Goal: Task Accomplishment & Management: Manage account settings

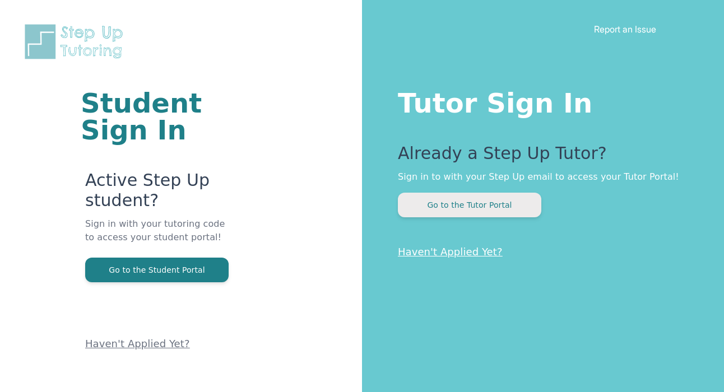
click at [449, 203] on button "Go to the Tutor Portal" at bounding box center [469, 205] width 143 height 25
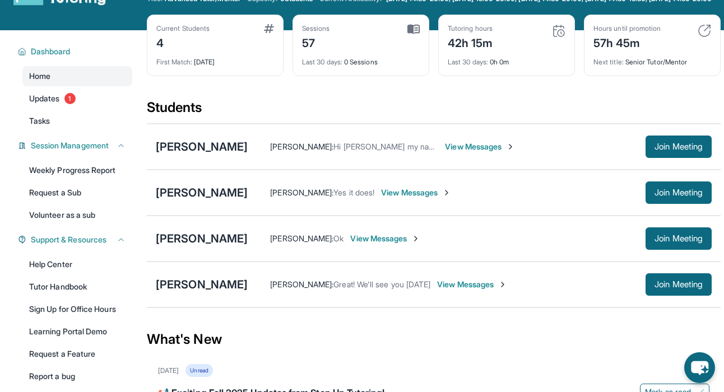
scroll to position [53, 0]
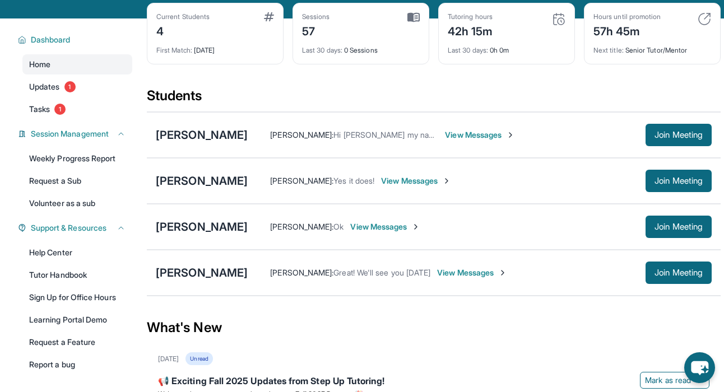
click at [445, 141] on span "View Messages" at bounding box center [480, 134] width 70 height 11
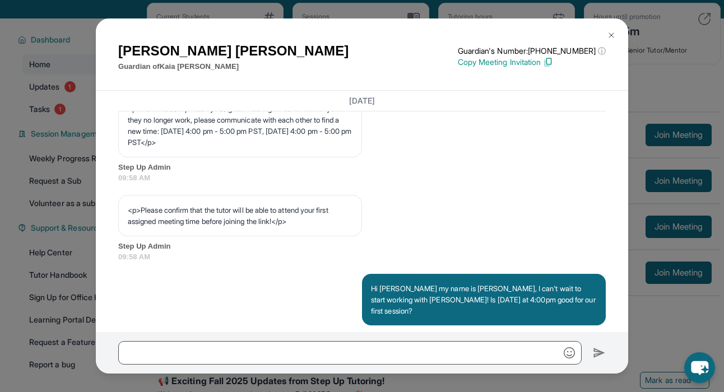
scroll to position [634, 0]
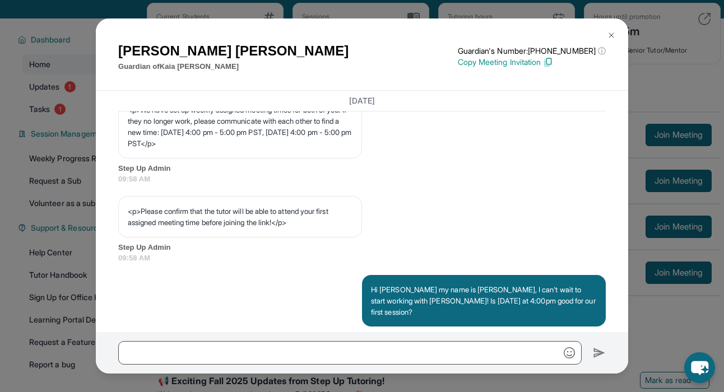
click at [612, 34] on img at bounding box center [611, 35] width 9 height 9
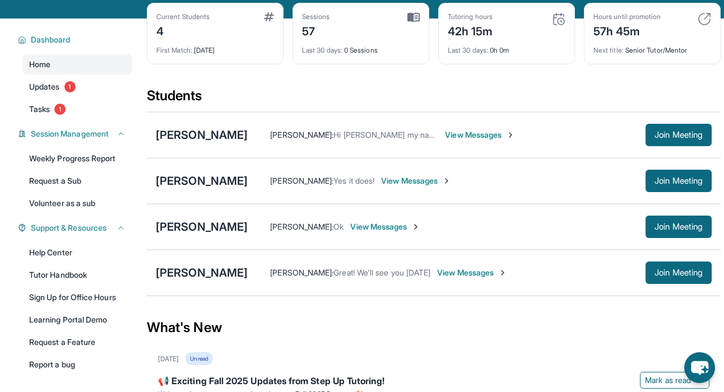
click at [442, 279] on span "View Messages" at bounding box center [472, 272] width 70 height 11
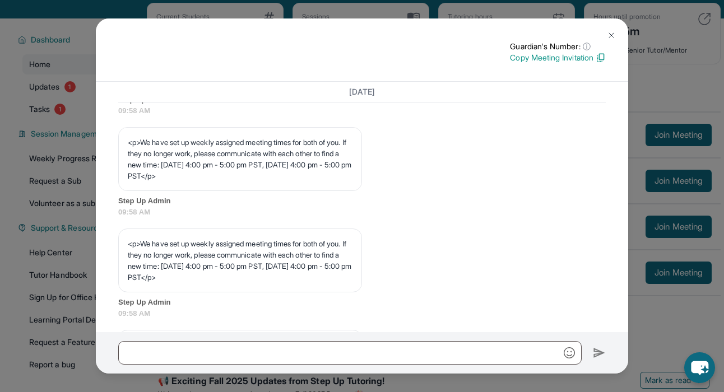
scroll to position [493, 0]
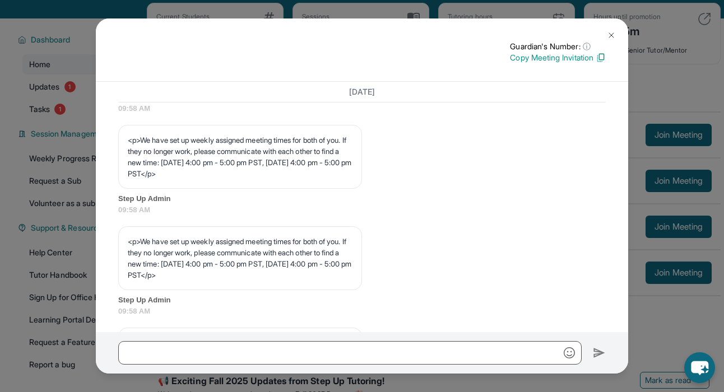
click at [613, 34] on img at bounding box center [611, 35] width 9 height 9
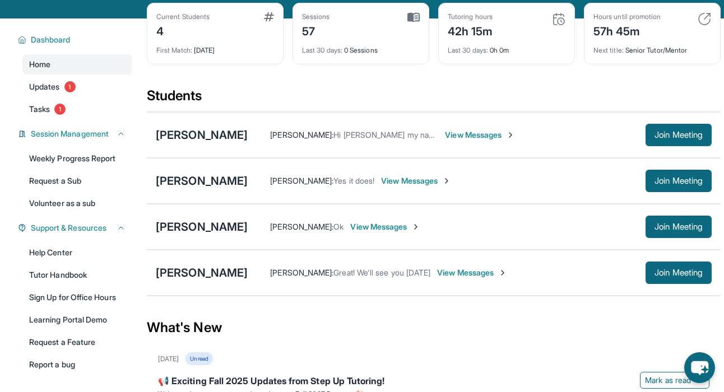
click at [377, 233] on span "View Messages" at bounding box center [385, 226] width 70 height 11
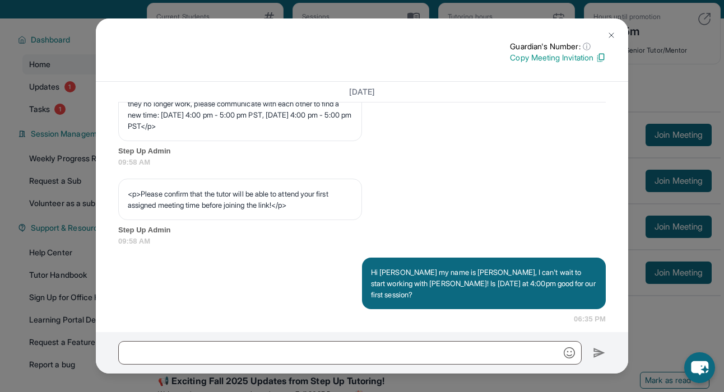
scroll to position [643, 0]
click at [608, 35] on img at bounding box center [611, 35] width 9 height 9
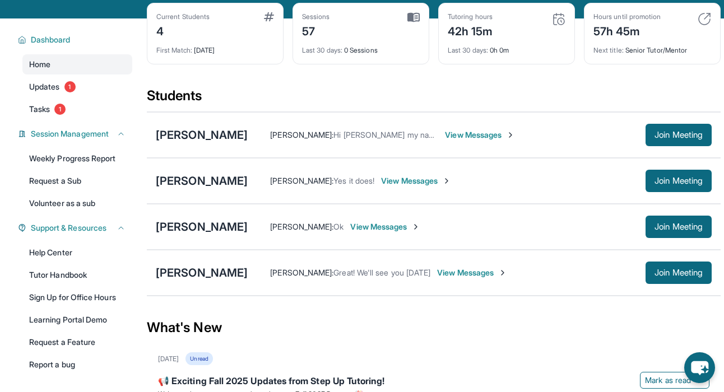
scroll to position [50, 0]
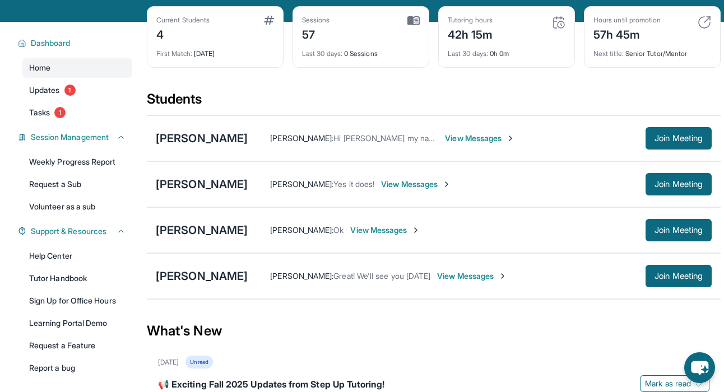
click at [413, 190] on span "View Messages" at bounding box center [416, 184] width 70 height 11
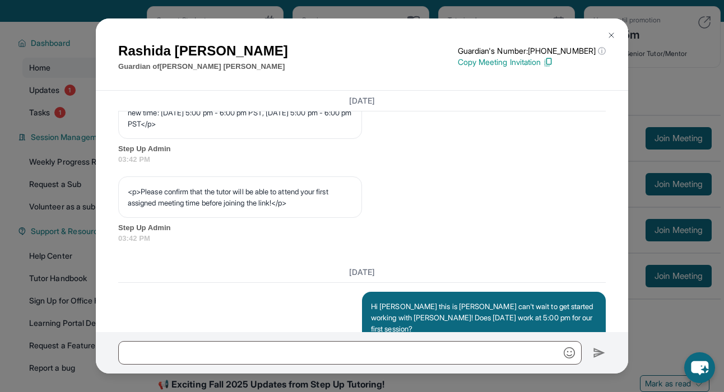
scroll to position [653, 0]
click at [614, 34] on img at bounding box center [611, 35] width 9 height 9
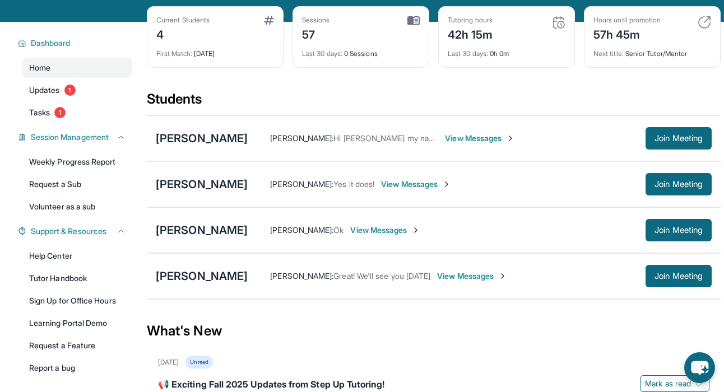
click at [368, 236] on span "View Messages" at bounding box center [385, 230] width 70 height 11
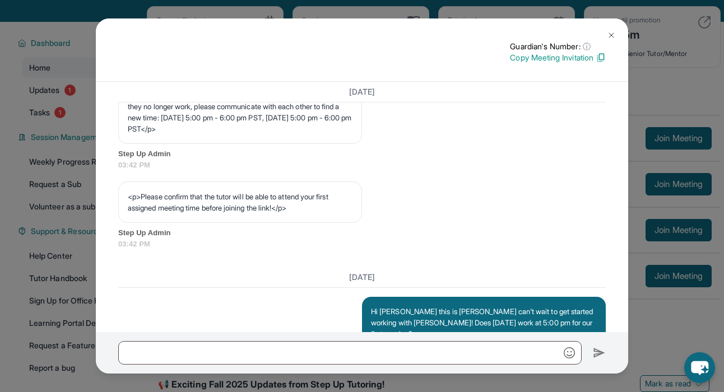
scroll to position [641, 0]
click at [616, 32] on button at bounding box center [611, 35] width 22 height 22
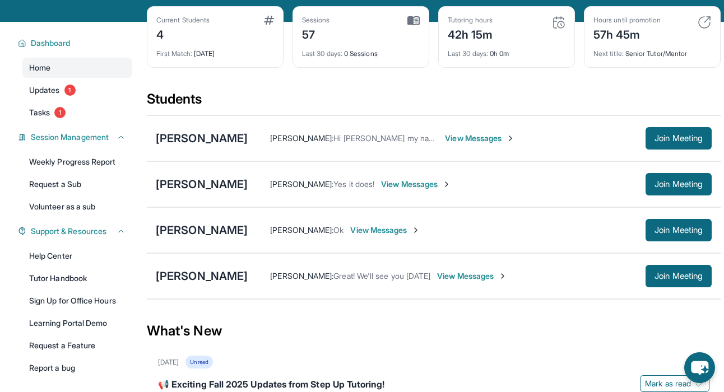
click at [405, 190] on span "View Messages" at bounding box center [416, 184] width 70 height 11
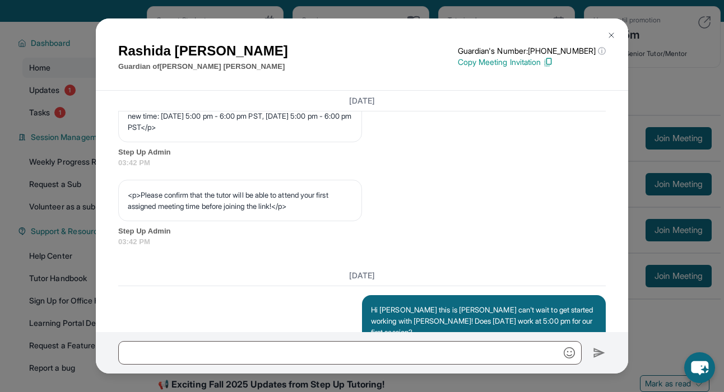
scroll to position [649, 0]
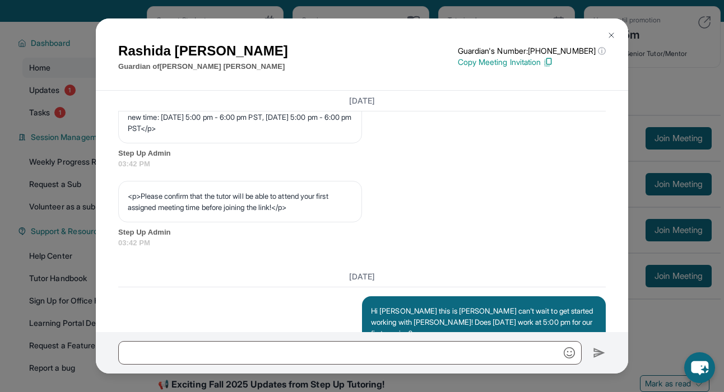
click at [610, 37] on img at bounding box center [611, 35] width 9 height 9
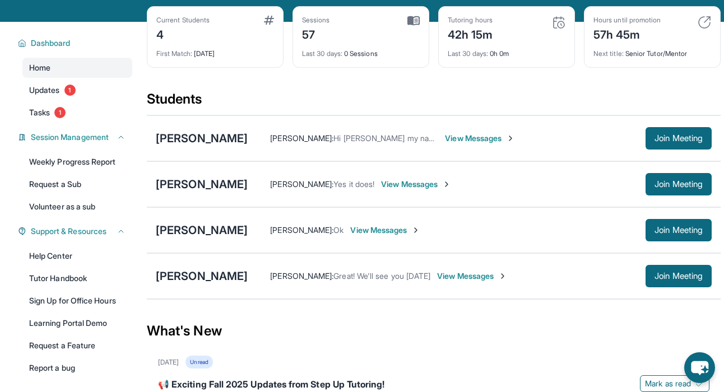
click at [378, 236] on span "View Messages" at bounding box center [385, 230] width 70 height 11
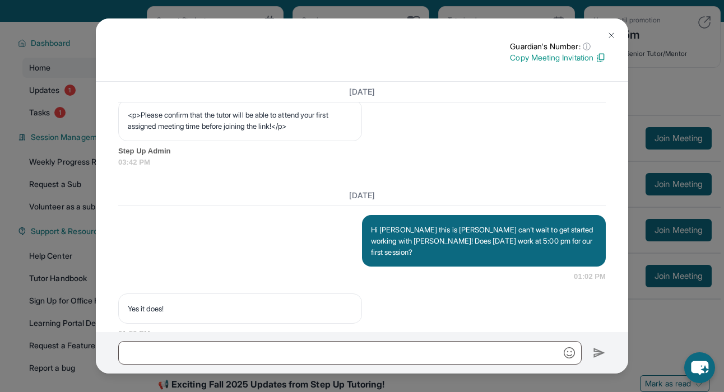
scroll to position [724, 0]
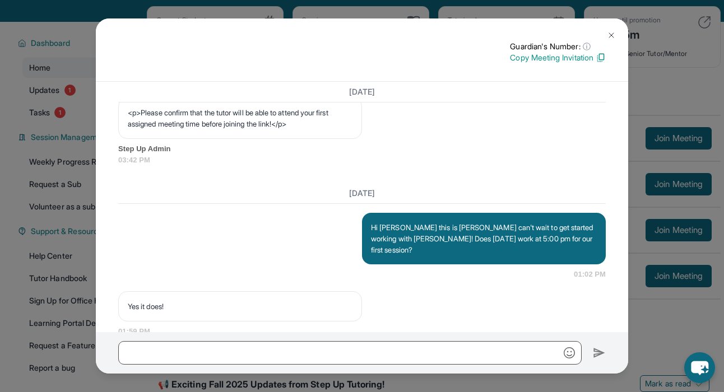
click at [611, 39] on img at bounding box center [611, 35] width 9 height 9
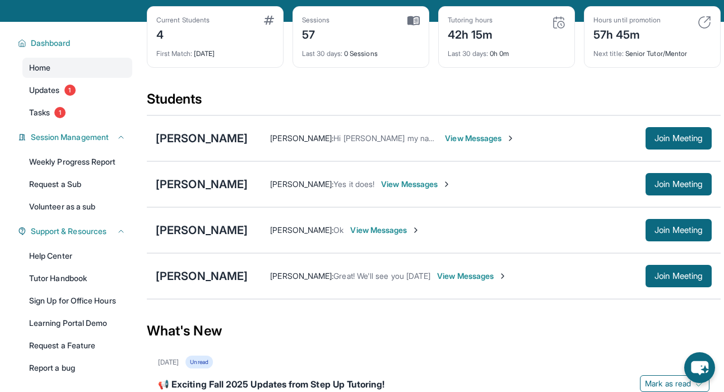
click at [390, 190] on span "View Messages" at bounding box center [416, 184] width 70 height 11
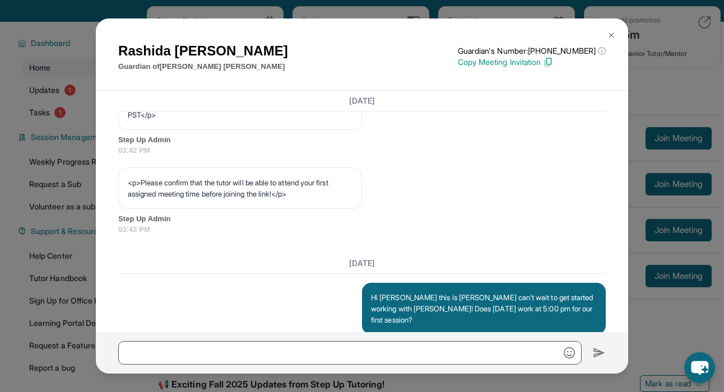
scroll to position [660, 0]
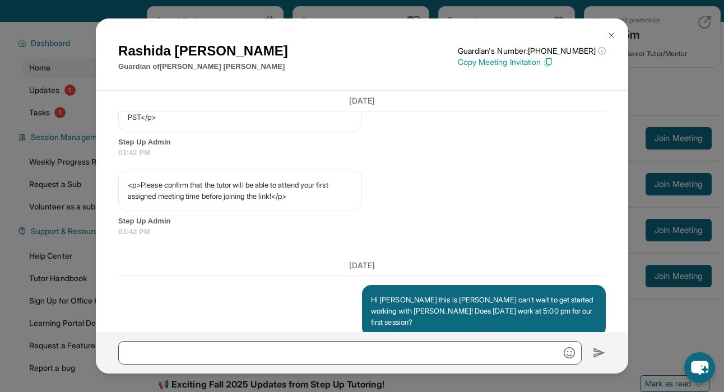
click at [609, 36] on img at bounding box center [611, 35] width 9 height 9
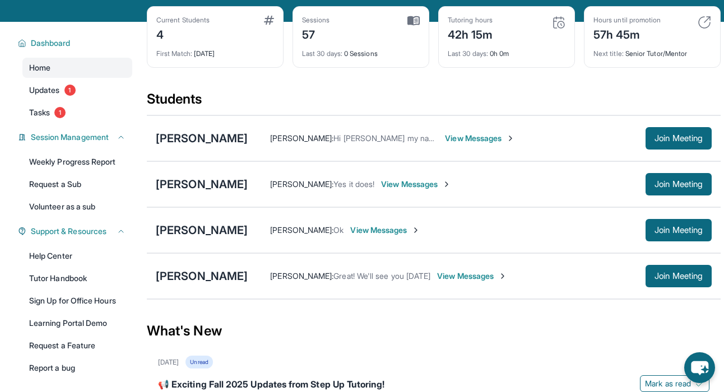
click at [449, 282] on span "View Messages" at bounding box center [472, 276] width 70 height 11
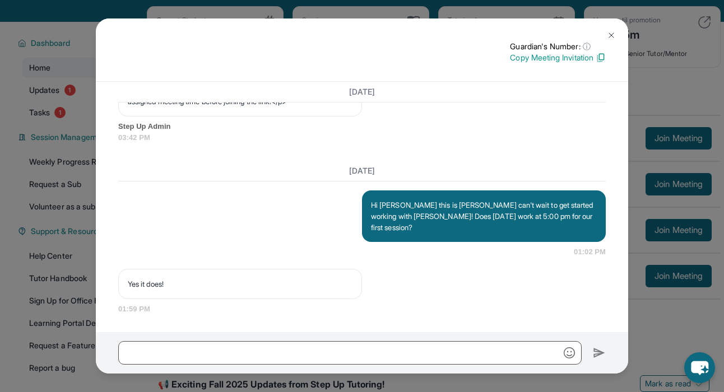
scroll to position [764, 0]
click at [612, 33] on img at bounding box center [611, 35] width 9 height 9
